Goal: Information Seeking & Learning: Find specific page/section

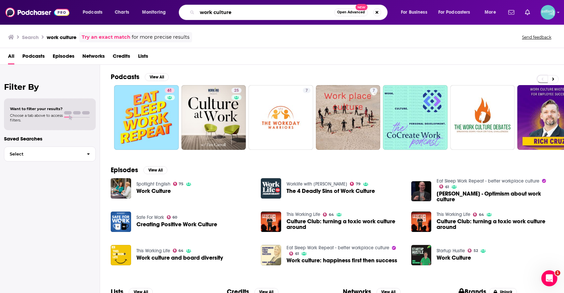
click at [257, 14] on input "work culture" at bounding box center [265, 12] width 137 height 11
paste input "(Re)thinking Faith"
type input "(Re)thinking Faith"
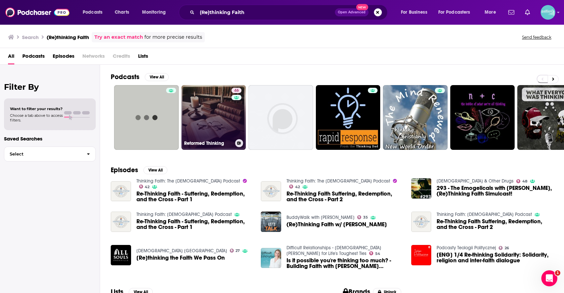
click at [201, 104] on link "46 Reformed Thinking" at bounding box center [213, 117] width 65 height 65
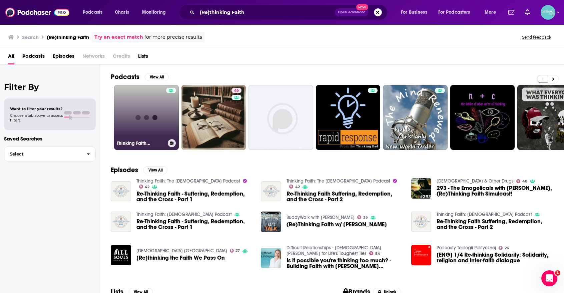
click at [115, 118] on link "Thinking Faith..." at bounding box center [146, 117] width 65 height 65
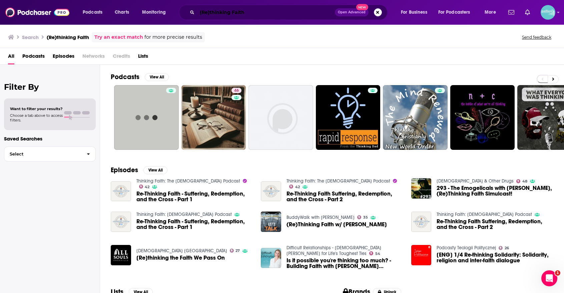
click at [290, 16] on input "(Re)thinking Faith" at bounding box center [266, 12] width 138 height 11
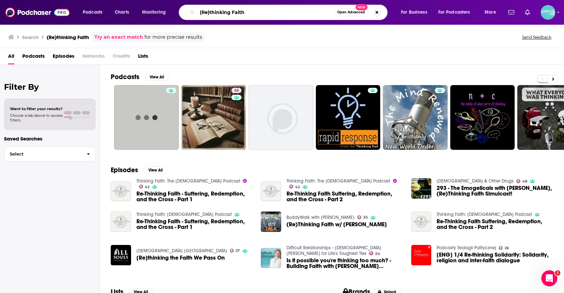
click at [290, 16] on input "(Re)thinking Faith" at bounding box center [265, 12] width 137 height 11
paste input "Re"
type input "Rethinking Faith"
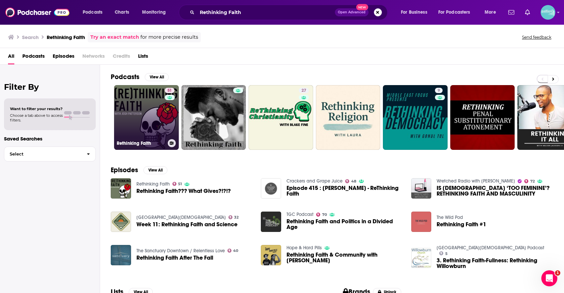
click at [148, 109] on link "51 Rethinking Faith" at bounding box center [146, 117] width 65 height 65
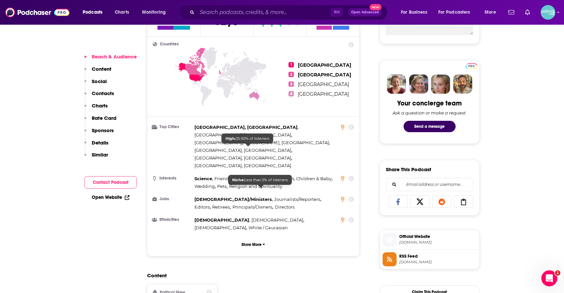
scroll to position [344, 0]
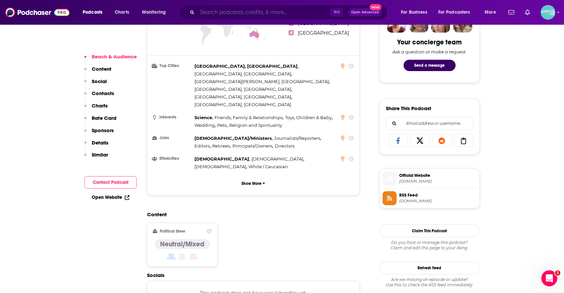
click at [272, 10] on input "Search podcasts, credits, & more..." at bounding box center [263, 12] width 133 height 11
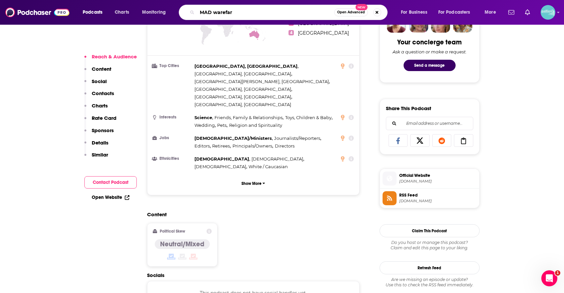
type input "MAD warefare"
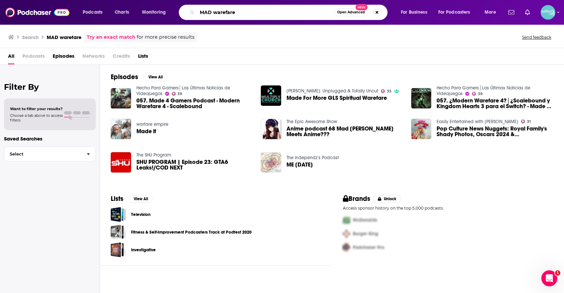
click at [291, 10] on input "MAD warefare" at bounding box center [265, 12] width 137 height 11
type input "v"
paste input "MAD Warfare Podcast"
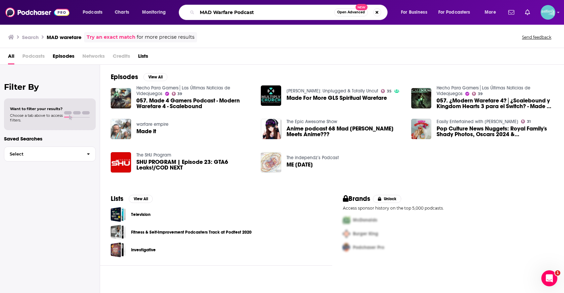
type input "MAD Warfare Podcast"
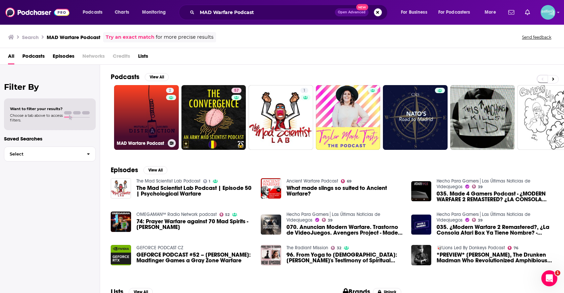
click at [128, 117] on link "2 MAD Warfare Podcast" at bounding box center [146, 117] width 65 height 65
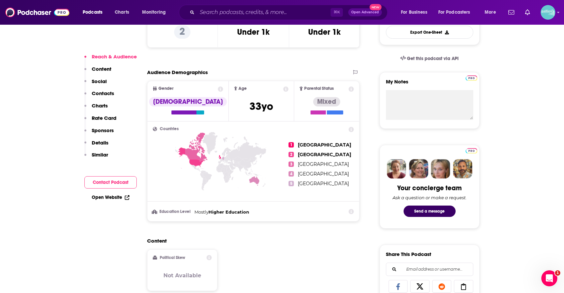
scroll to position [311, 0]
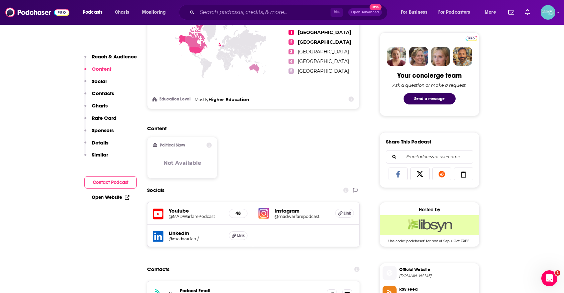
click at [123, 198] on link "Open Website" at bounding box center [111, 197] width 38 height 6
